Goal: Information Seeking & Learning: Learn about a topic

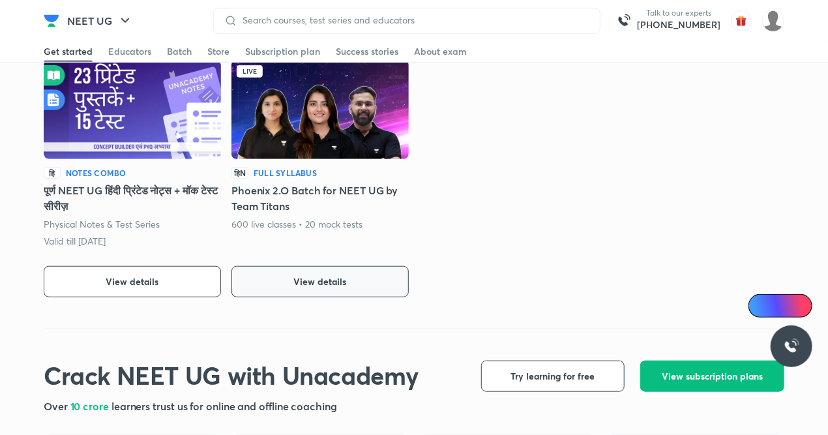
click at [344, 270] on button "View details" at bounding box center [320, 281] width 177 height 31
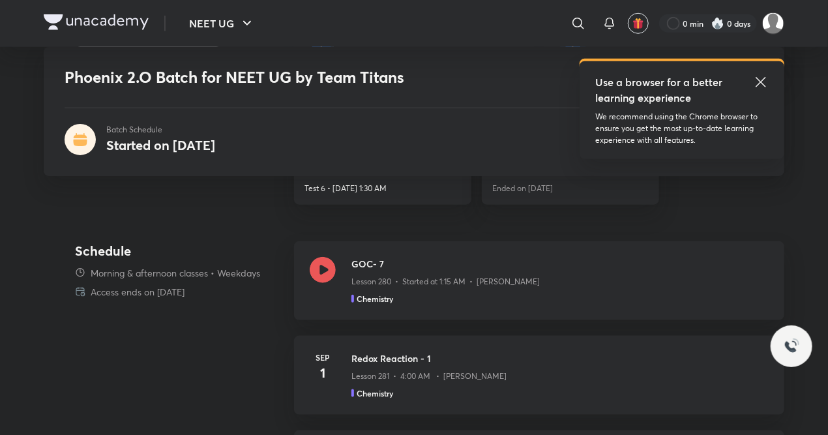
scroll to position [438, 0]
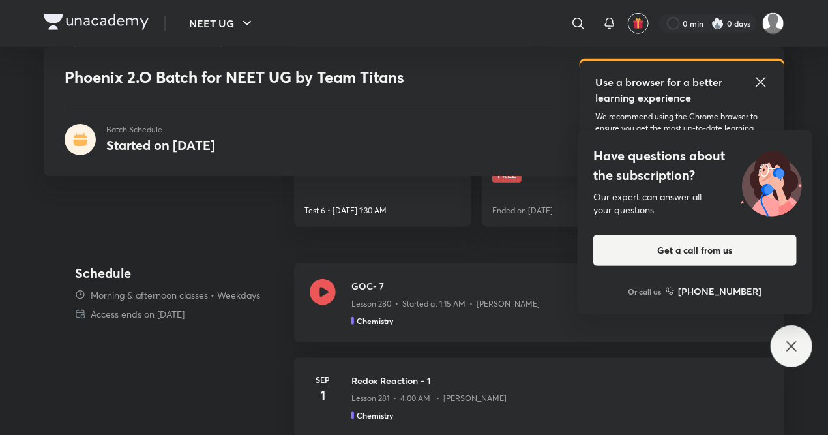
click at [780, 350] on div "Have questions about the subscription? Our expert can answer all your questions…" at bounding box center [792, 347] width 42 height 42
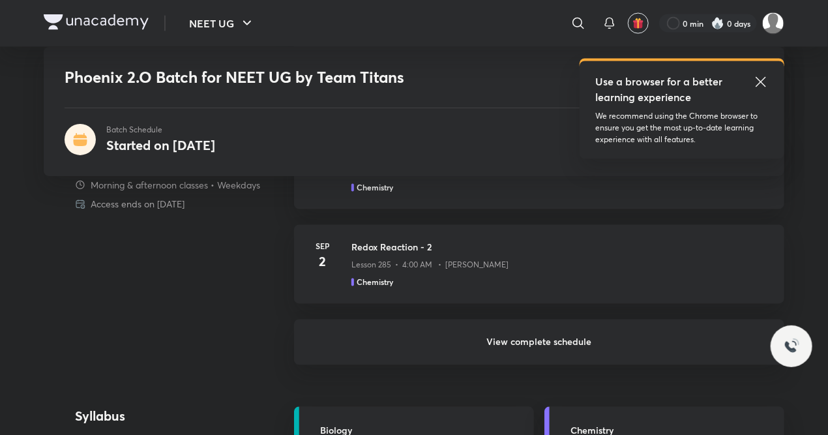
scroll to position [953, 0]
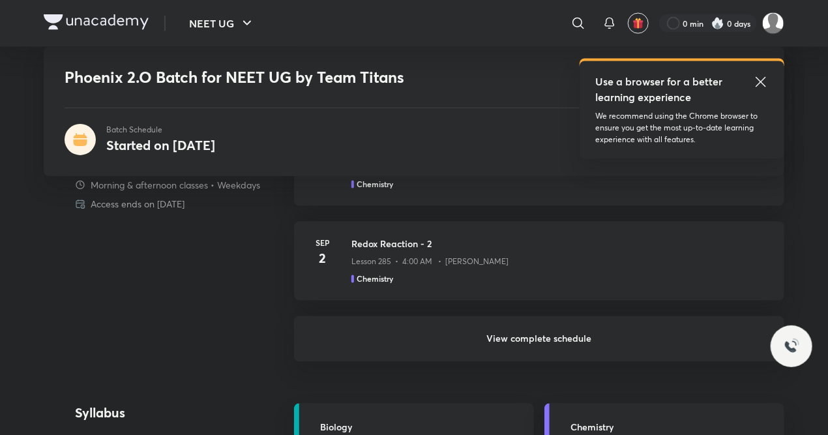
click at [533, 321] on h6 "View complete schedule" at bounding box center [539, 339] width 491 height 46
click at [533, 334] on h6 "View complete schedule" at bounding box center [539, 339] width 491 height 46
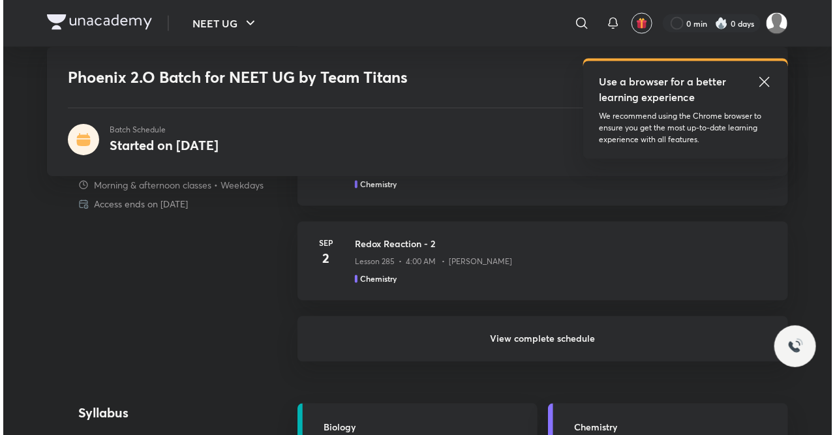
scroll to position [0, 0]
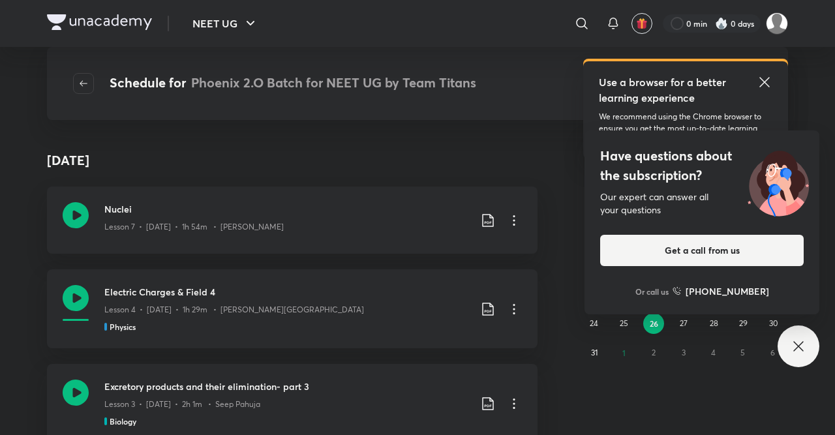
click at [800, 348] on icon at bounding box center [798, 346] width 10 height 10
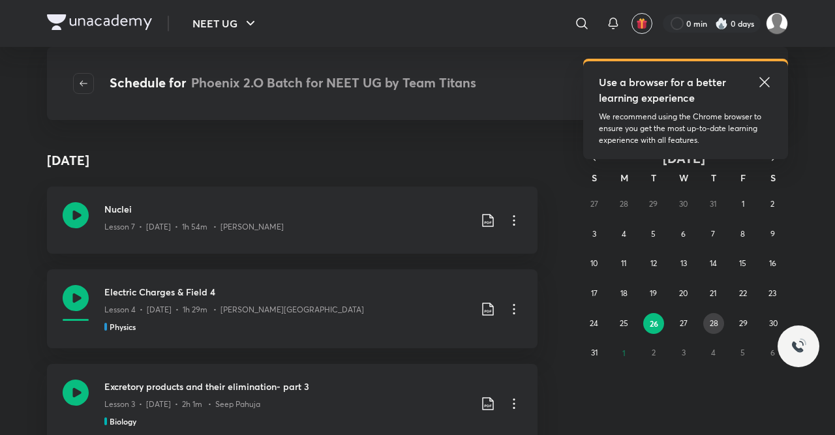
click at [711, 319] on abbr "28" at bounding box center [714, 323] width 8 height 10
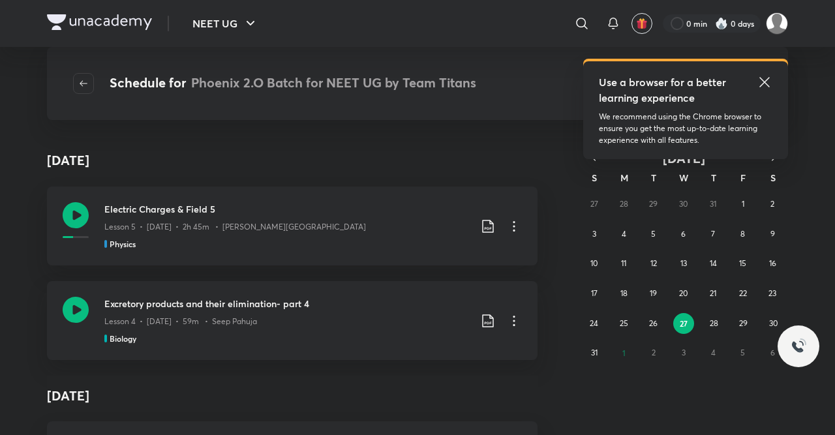
click at [768, 78] on icon at bounding box center [764, 82] width 10 height 10
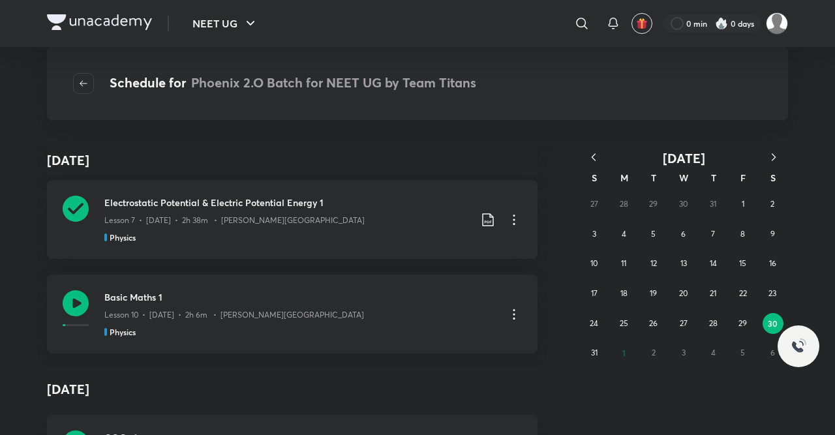
scroll to position [55626, 0]
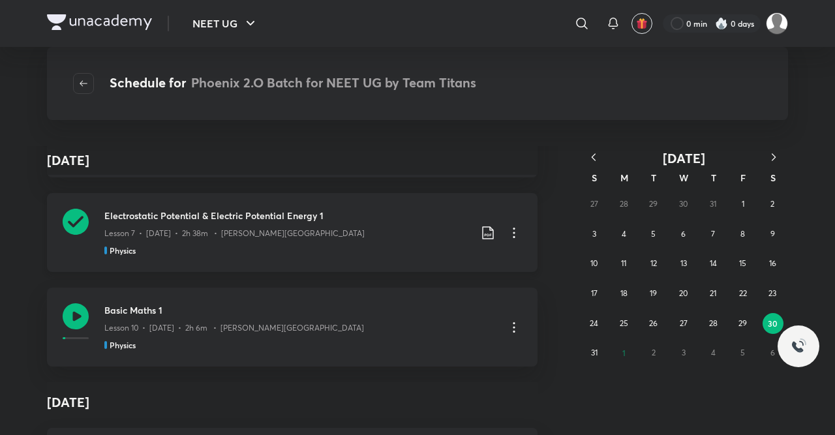
click at [279, 204] on div "Electrostatic Potential & Electric Potential Energy 1 Lesson 7 • Aug 29 • 2h 38…" at bounding box center [292, 232] width 491 height 79
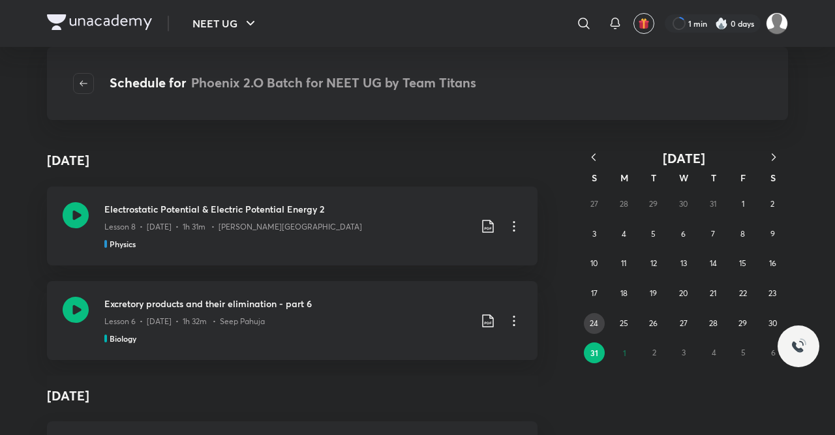
click at [596, 316] on button "24" at bounding box center [594, 323] width 21 height 21
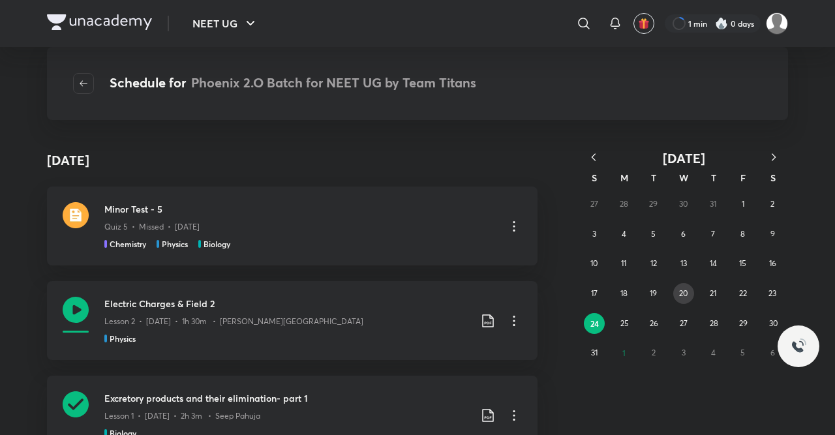
click at [686, 292] on abbr "20" at bounding box center [683, 293] width 8 height 10
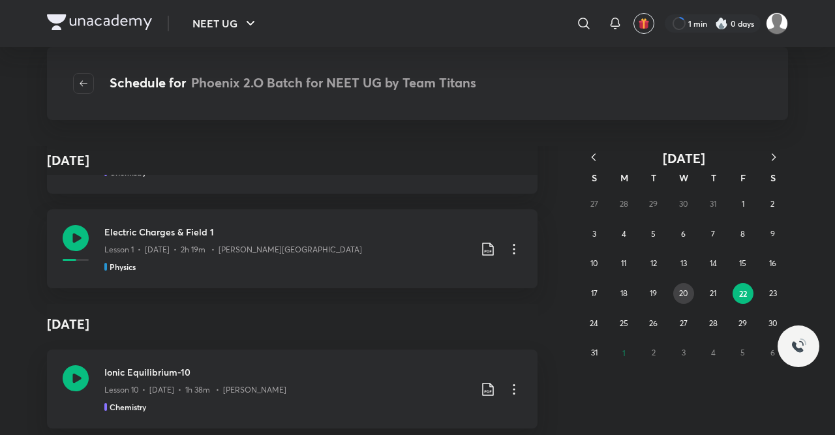
scroll to position [674, 0]
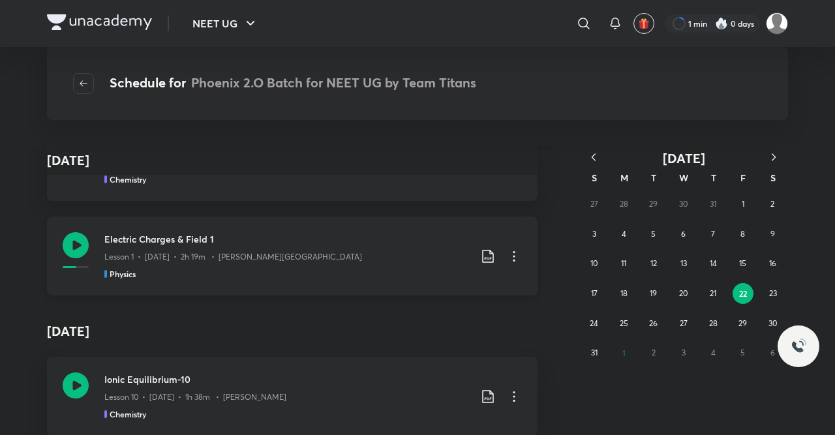
click at [298, 241] on h3 "Electric Charges & Field 1" at bounding box center [286, 239] width 365 height 14
